Goal: Information Seeking & Learning: Learn about a topic

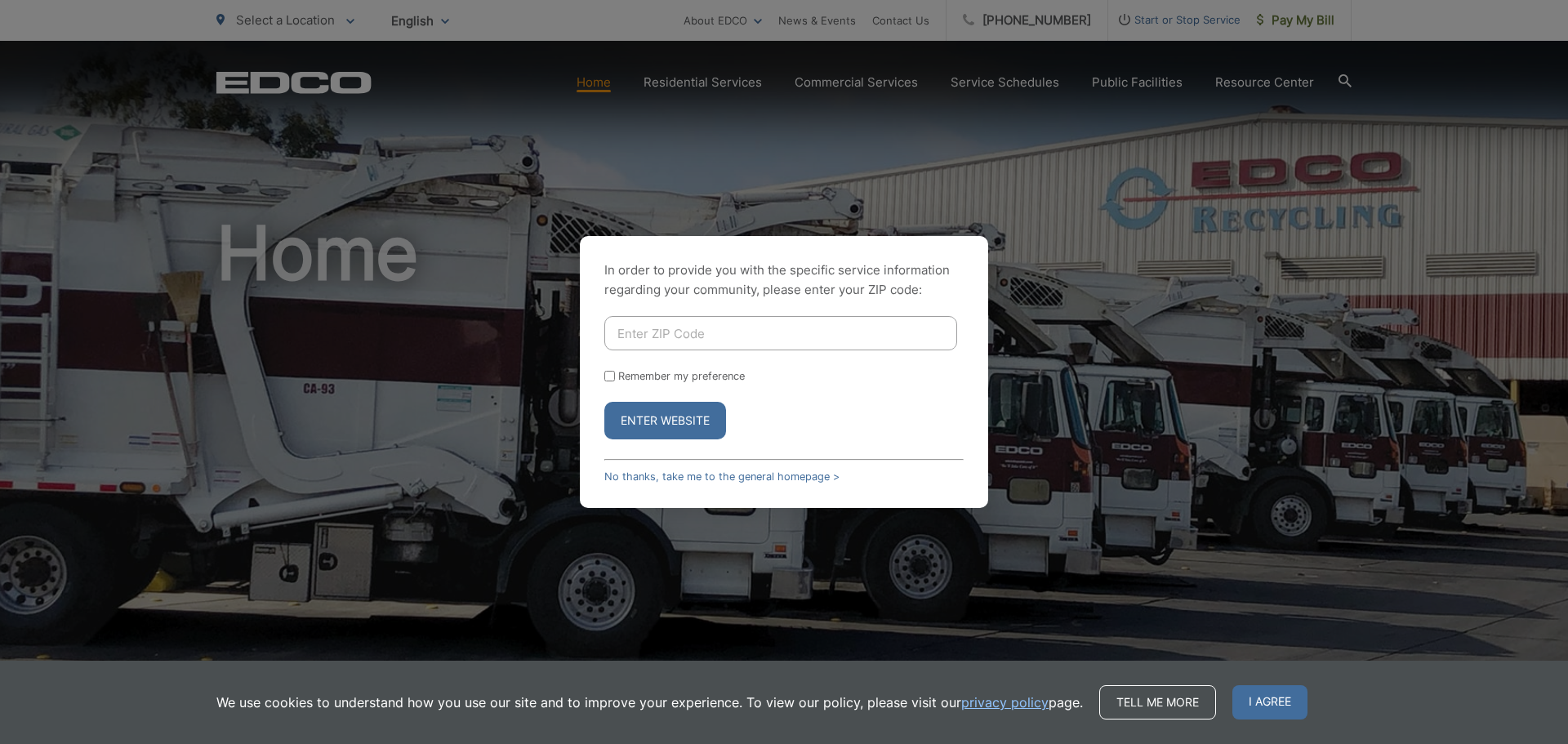
click at [727, 333] on input "Enter ZIP Code" at bounding box center [780, 333] width 353 height 34
type input "92105"
click at [605, 401] on button "Enter Website" at bounding box center [665, 420] width 121 height 37
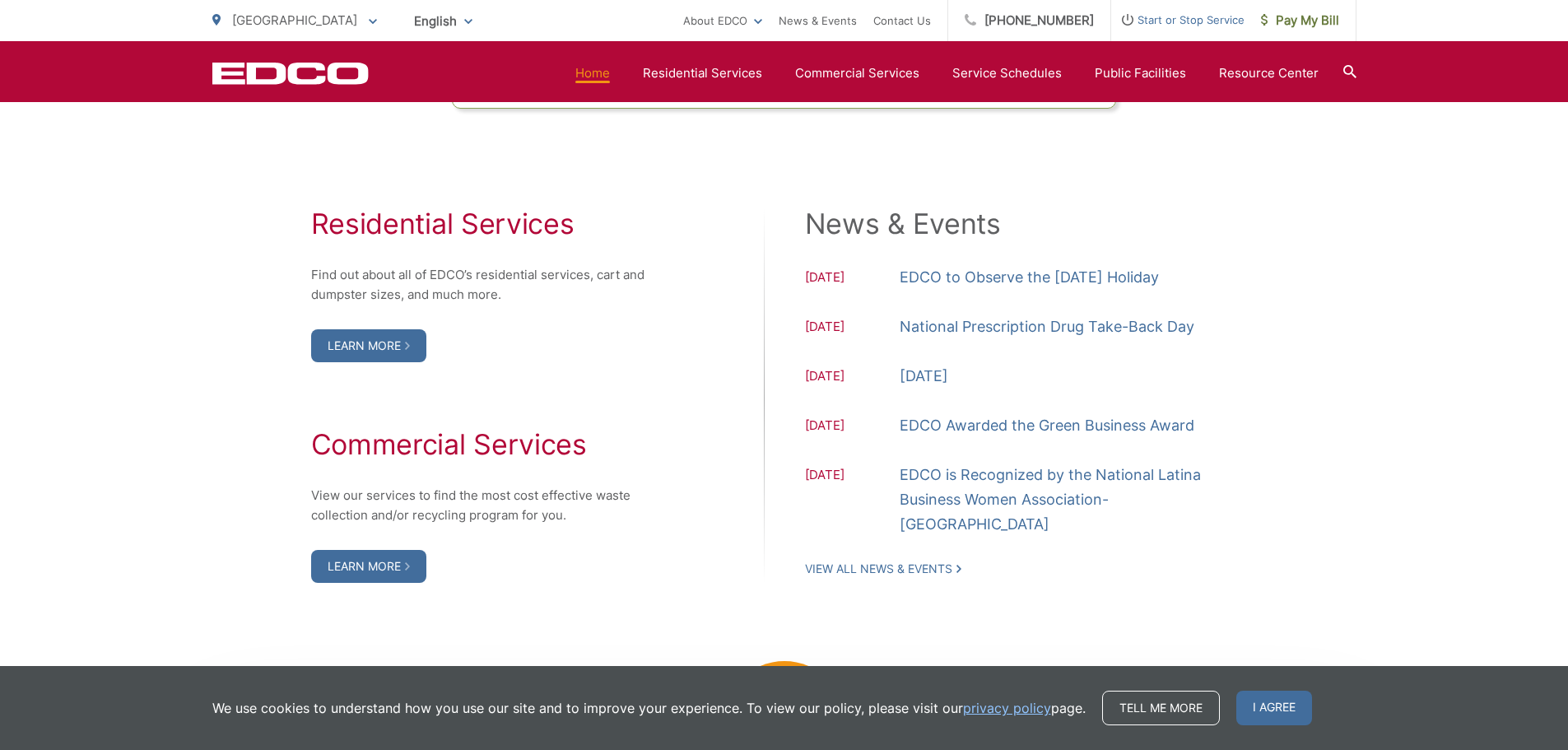
scroll to position [1729, 0]
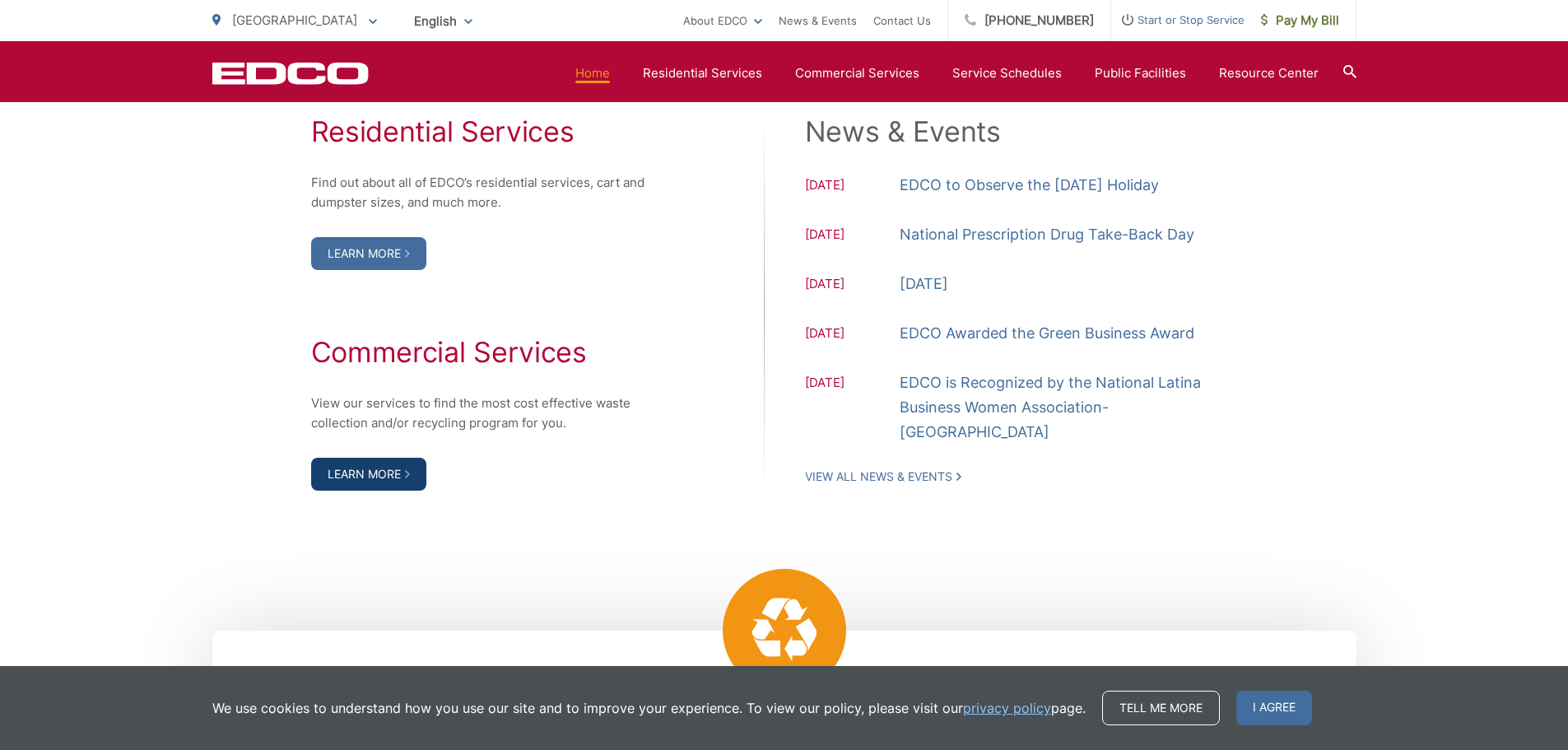
click at [390, 472] on link "Learn More" at bounding box center [369, 474] width 115 height 33
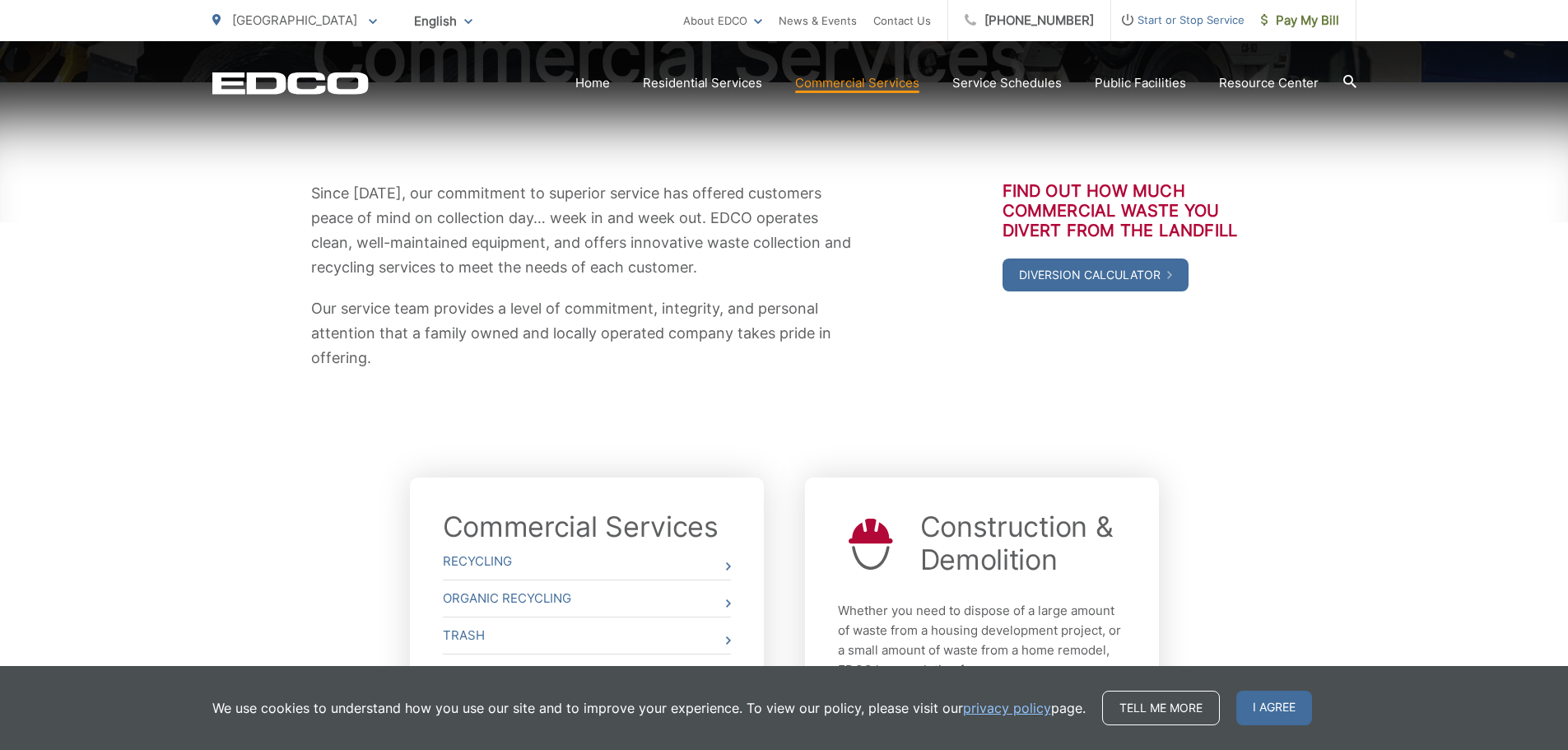
scroll to position [494, 0]
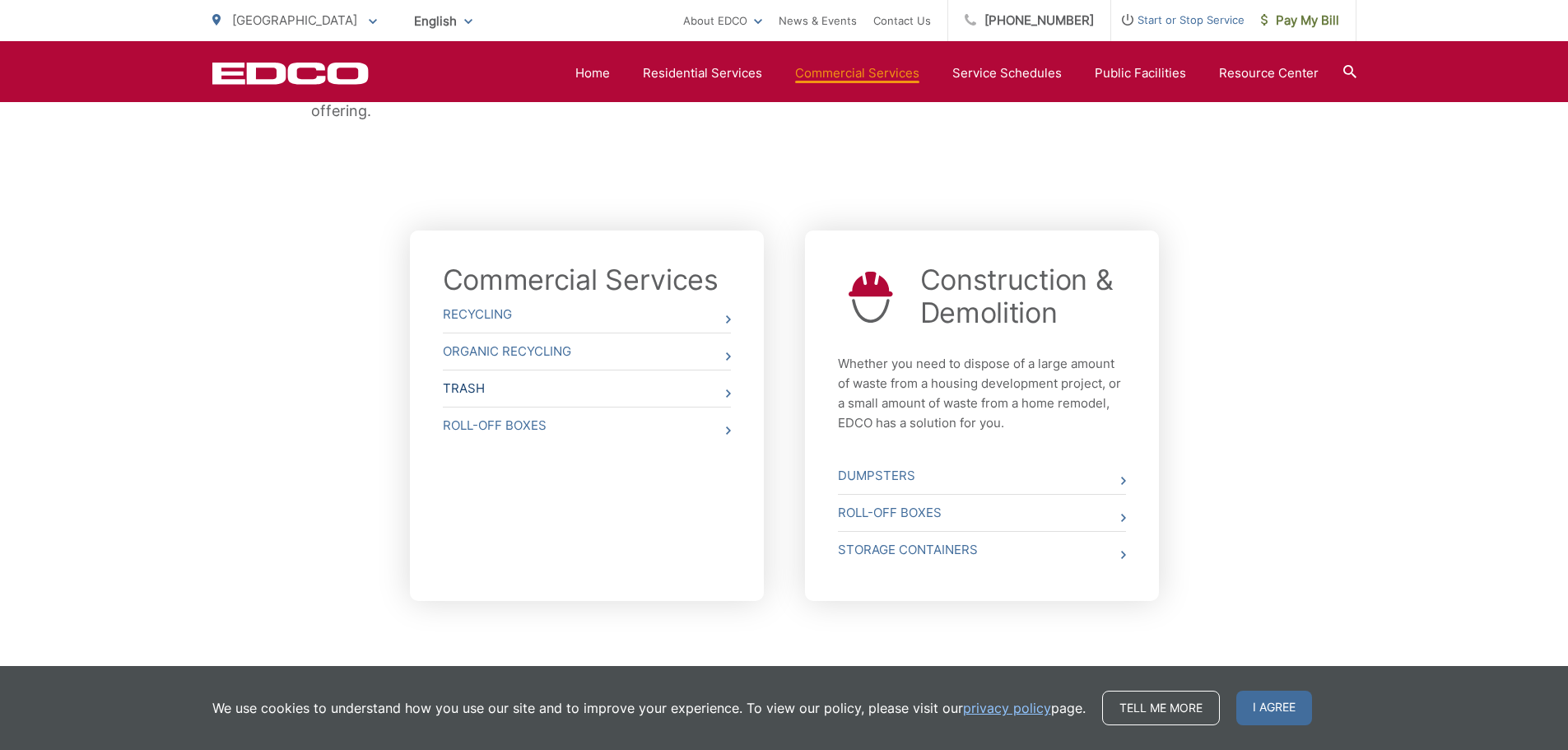
click at [707, 387] on link "Trash" at bounding box center [586, 389] width 288 height 37
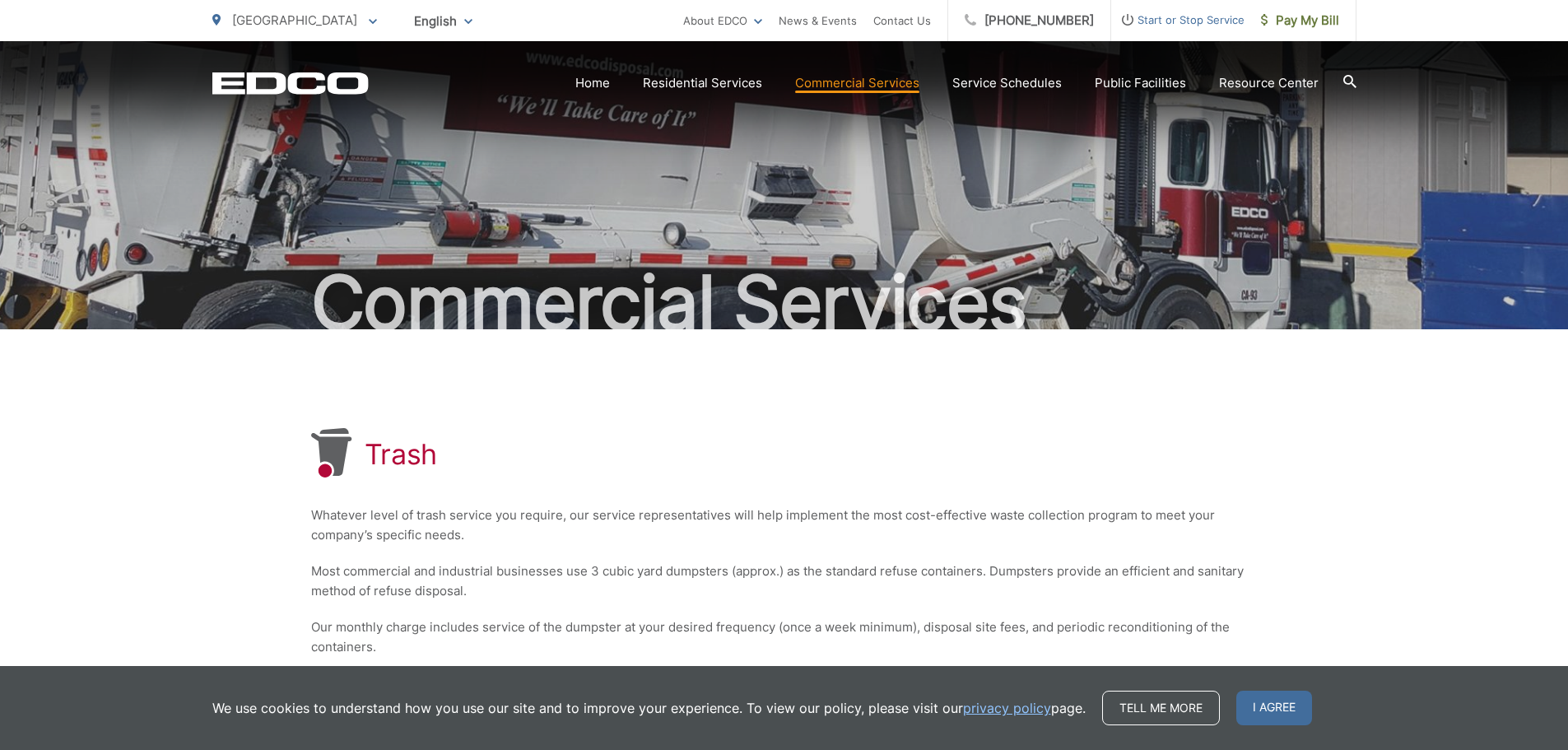
click at [979, 455] on div "Trash" at bounding box center [784, 455] width 946 height 53
click at [610, 79] on link "Home" at bounding box center [593, 83] width 35 height 20
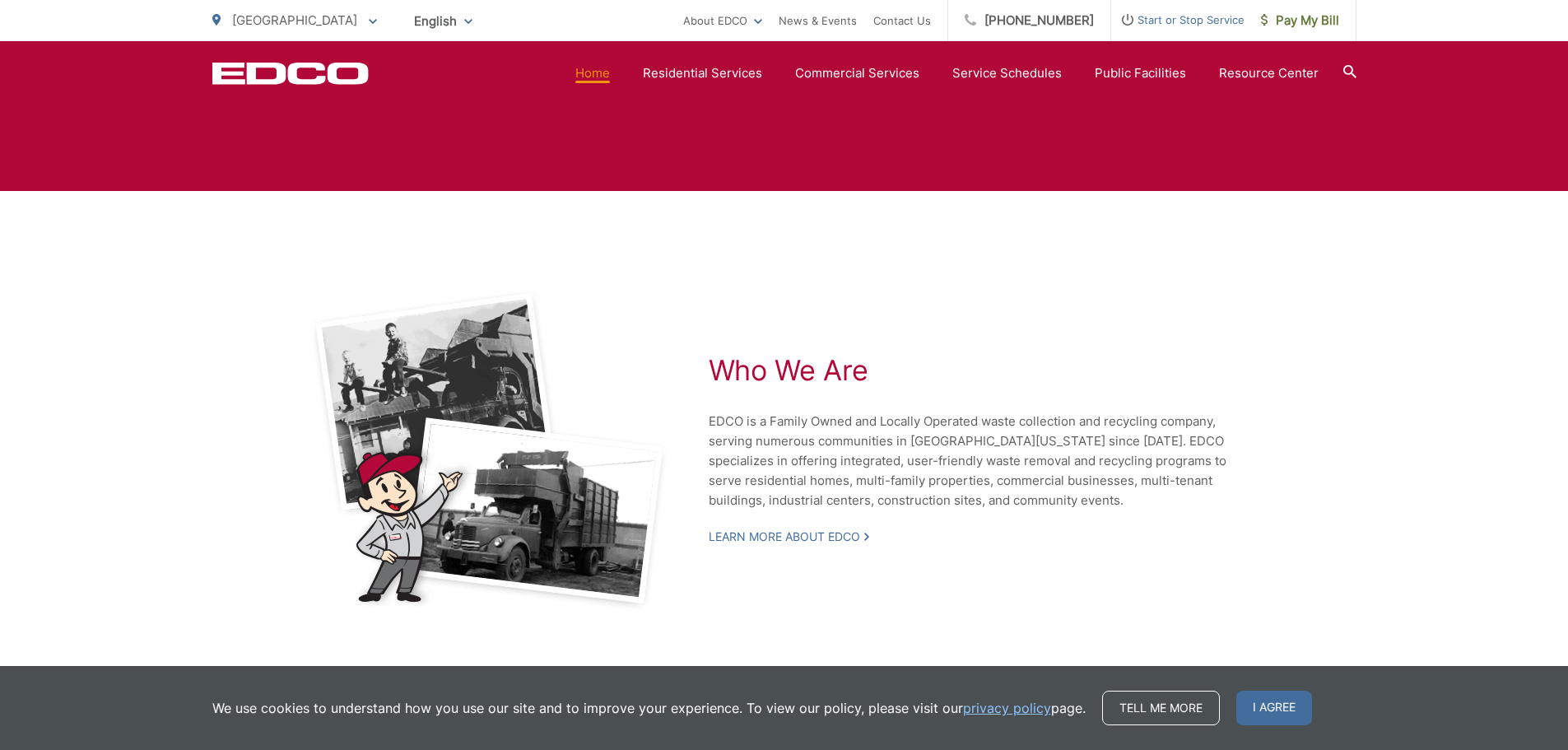
scroll to position [3520, 0]
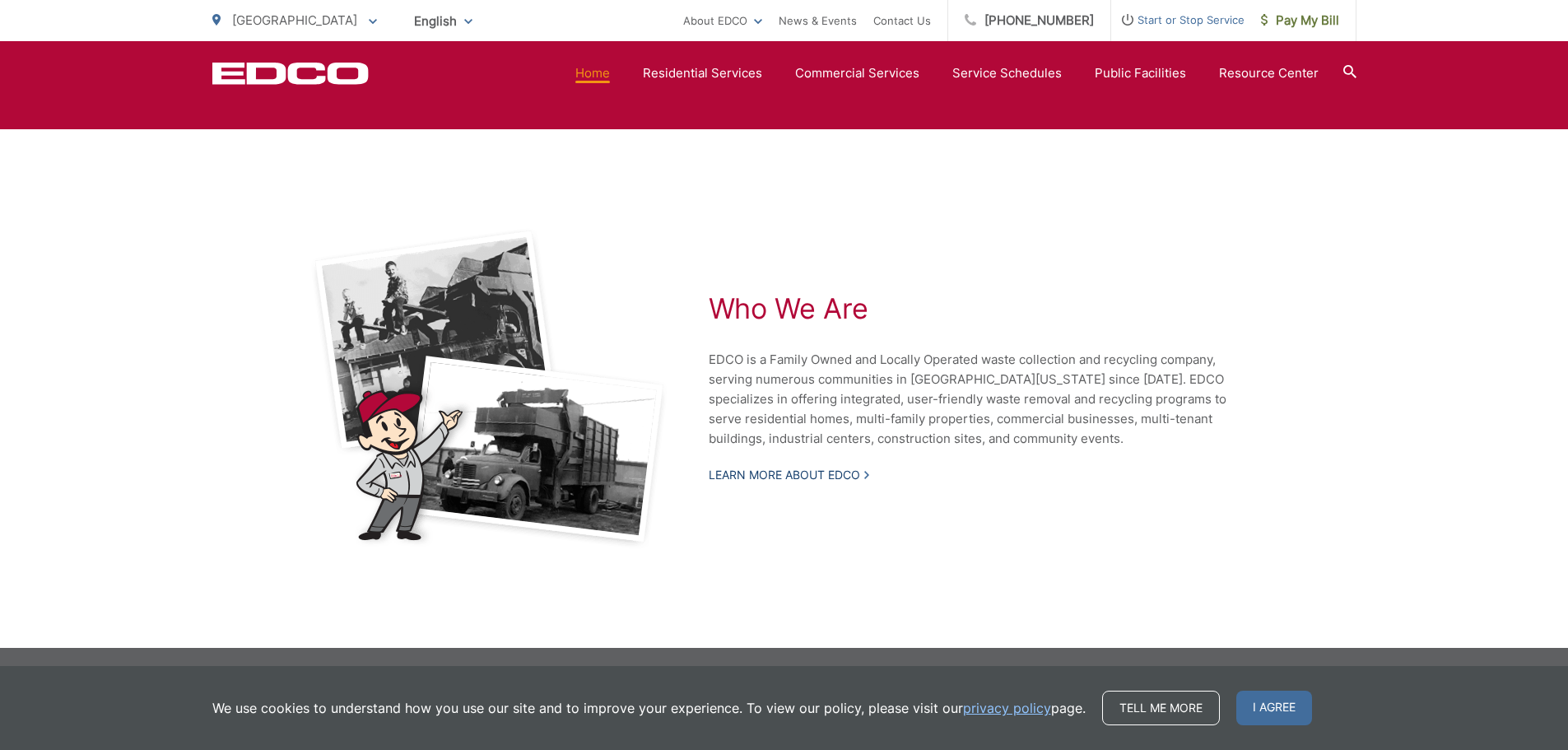
click at [829, 478] on link "Learn More About EDCO" at bounding box center [789, 475] width 161 height 15
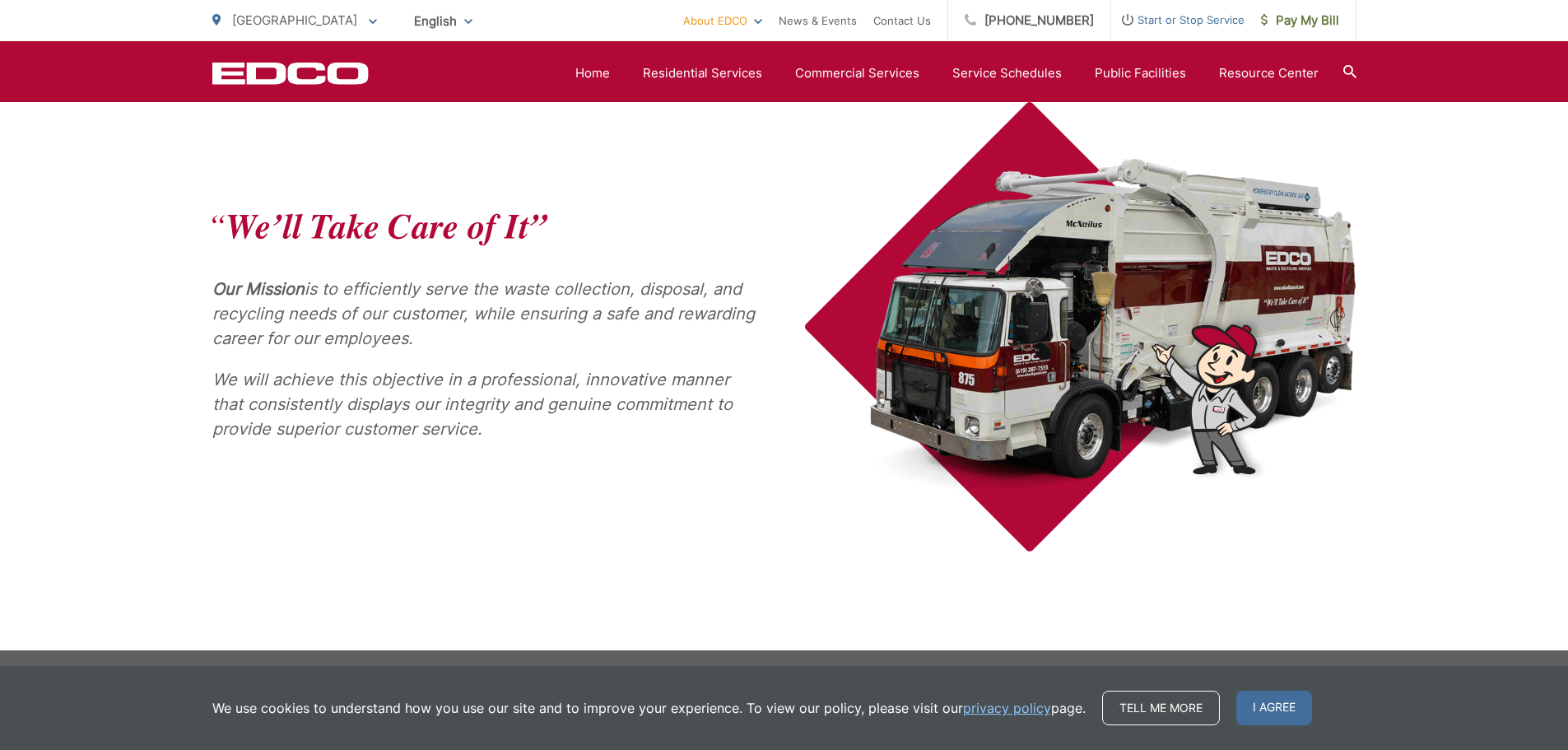
scroll to position [670, 0]
